Goal: Find specific page/section: Find specific page/section

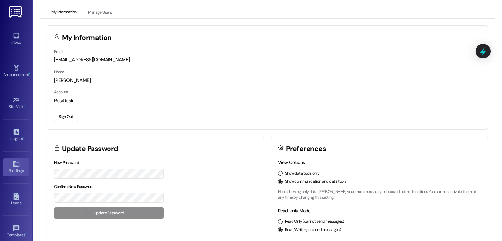
click at [13, 165] on icon at bounding box center [16, 163] width 7 height 7
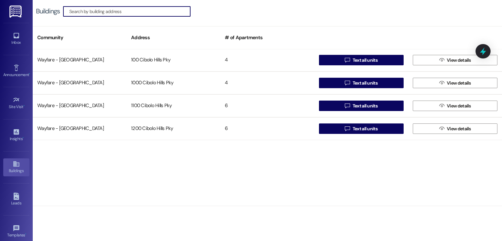
scroll to position [2678, 0]
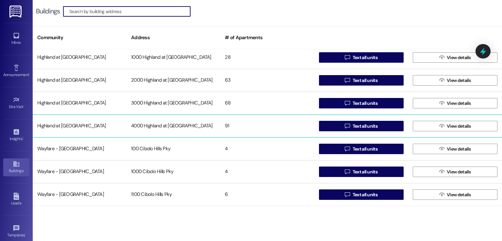
click at [149, 127] on div "4000 Highland at [GEOGRAPHIC_DATA]" at bounding box center [173, 126] width 94 height 13
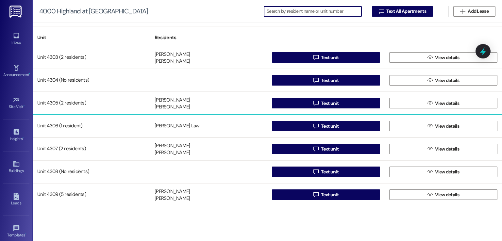
scroll to position [1110, 0]
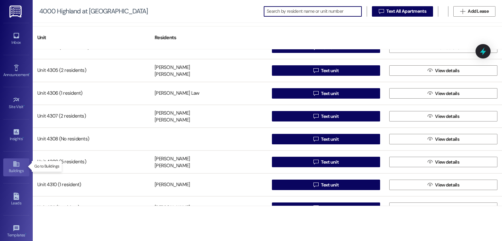
click at [9, 168] on div "Buildings" at bounding box center [16, 171] width 33 height 7
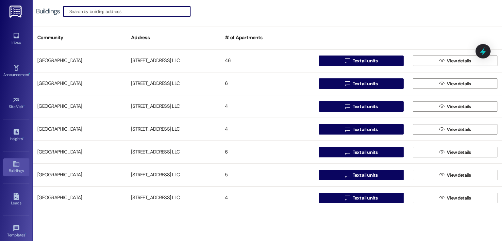
click at [150, 13] on input at bounding box center [129, 11] width 121 height 9
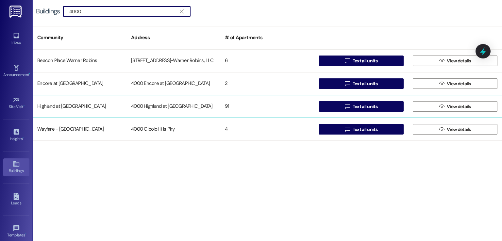
type input "4000"
click at [176, 106] on div "4000 Highland at [GEOGRAPHIC_DATA]" at bounding box center [173, 106] width 94 height 13
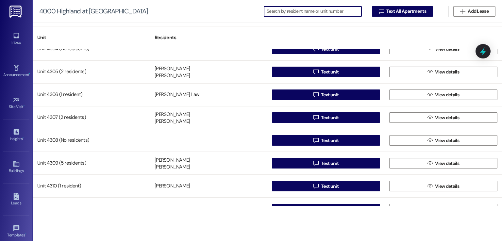
scroll to position [1110, 0]
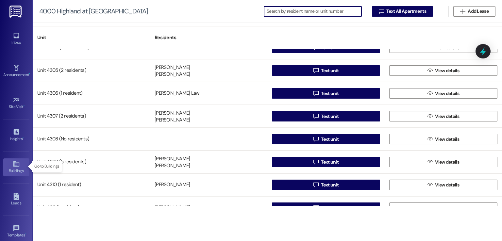
click at [13, 164] on icon at bounding box center [16, 163] width 7 height 7
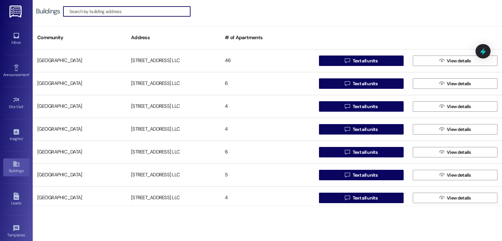
click at [167, 11] on input at bounding box center [129, 11] width 121 height 9
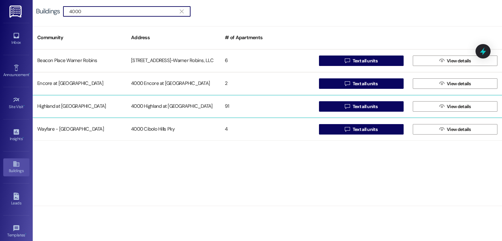
type input "4000"
click at [189, 108] on div "4000 Highland at [GEOGRAPHIC_DATA]" at bounding box center [173, 106] width 94 height 13
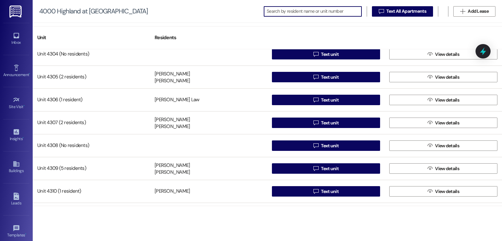
scroll to position [1110, 0]
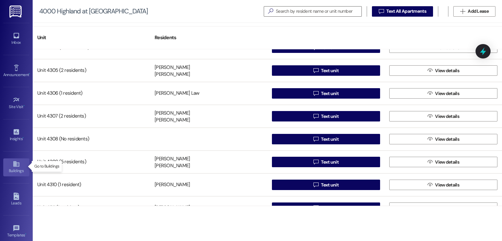
click at [13, 164] on icon at bounding box center [16, 163] width 7 height 7
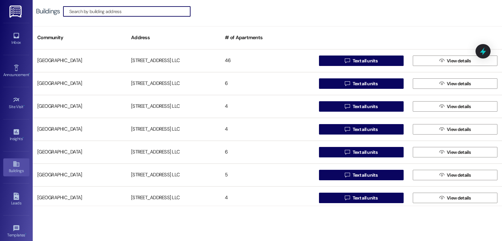
click at [137, 12] on input at bounding box center [129, 11] width 121 height 9
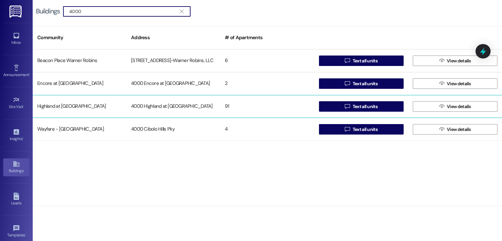
type input "4000"
click at [188, 102] on div "4000 Highland at [GEOGRAPHIC_DATA]" at bounding box center [173, 106] width 94 height 13
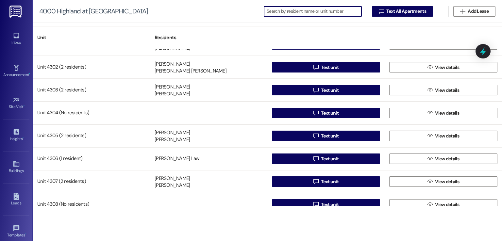
scroll to position [1110, 0]
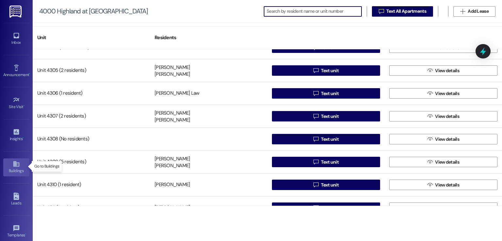
click at [14, 168] on div "Buildings" at bounding box center [16, 171] width 33 height 7
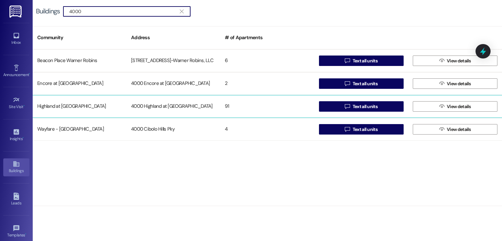
type input "4000"
click at [180, 103] on div "4000 Highland at [GEOGRAPHIC_DATA]" at bounding box center [173, 106] width 94 height 13
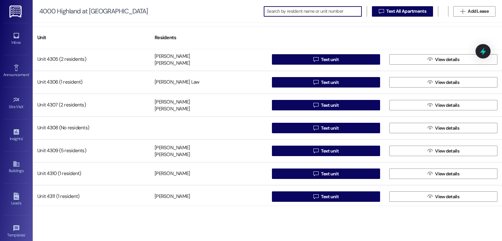
scroll to position [1110, 0]
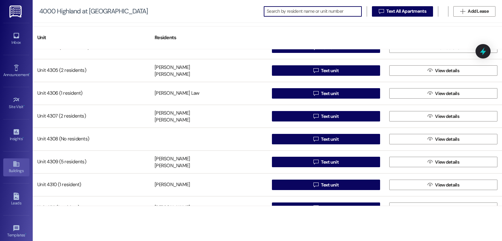
click at [11, 164] on link "Buildings" at bounding box center [16, 167] width 26 height 18
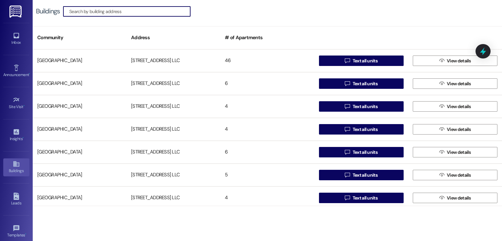
click at [161, 11] on input at bounding box center [129, 11] width 121 height 9
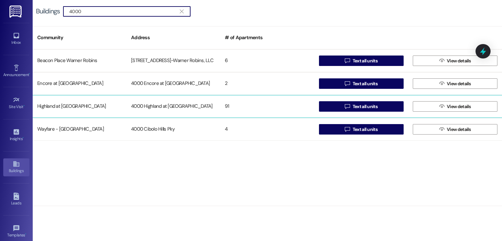
type input "4000"
click at [177, 108] on div "4000 Highland at [GEOGRAPHIC_DATA]" at bounding box center [173, 106] width 94 height 13
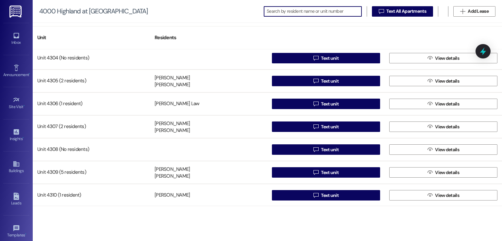
scroll to position [1110, 0]
